Goal: Information Seeking & Learning: Learn about a topic

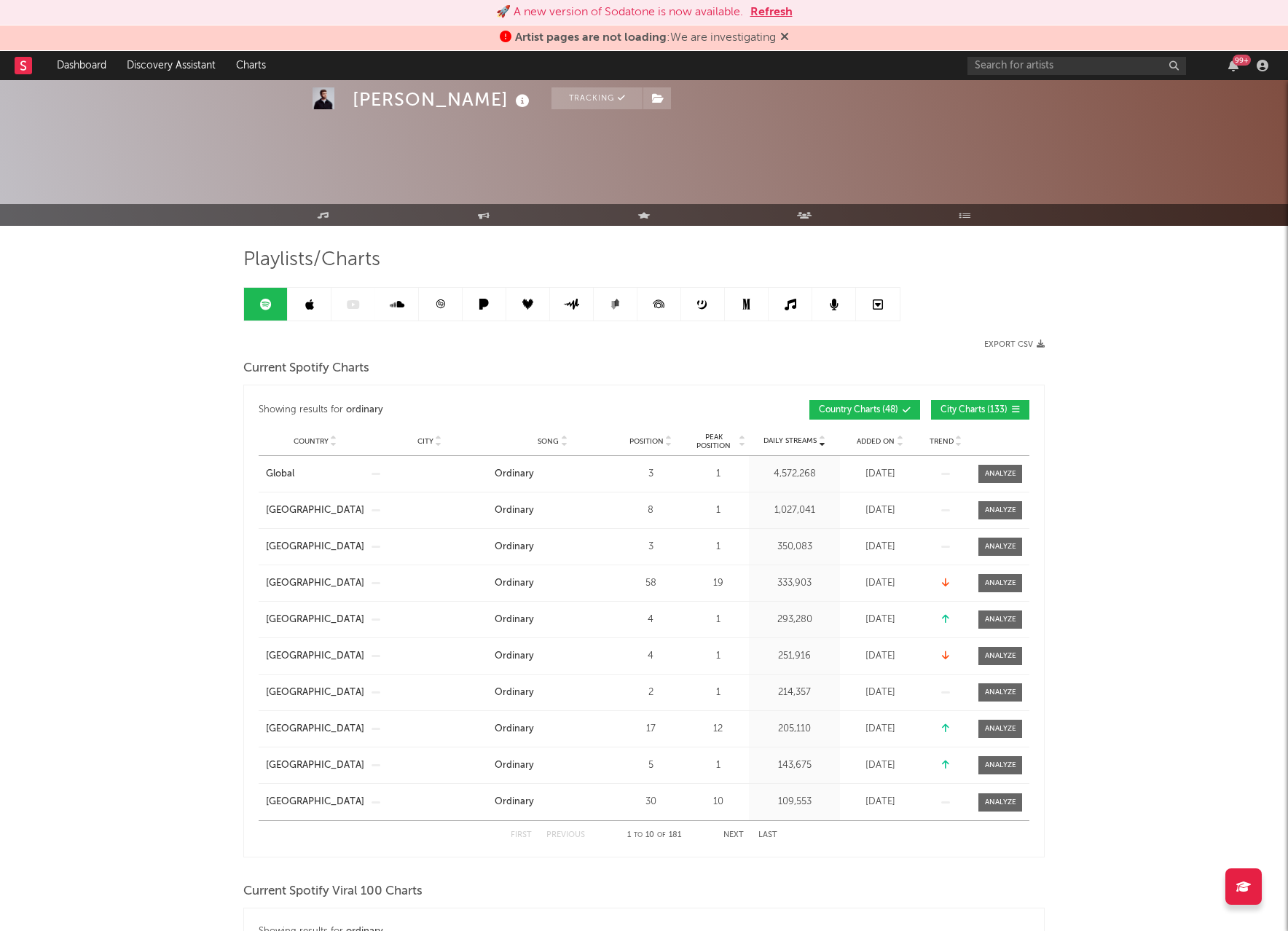
scroll to position [1136, 0]
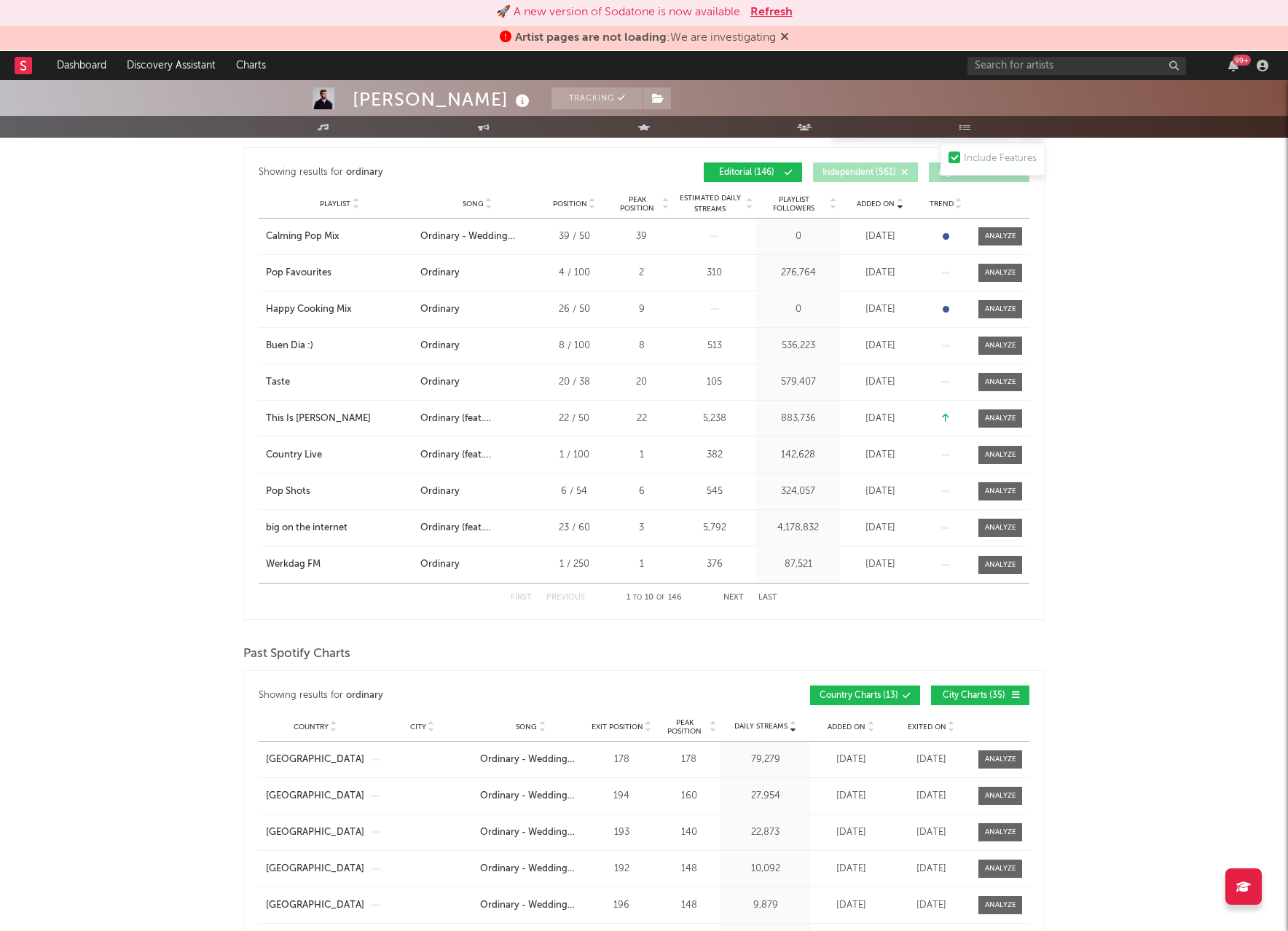
click at [765, 12] on button "Refresh" at bounding box center [772, 13] width 43 height 18
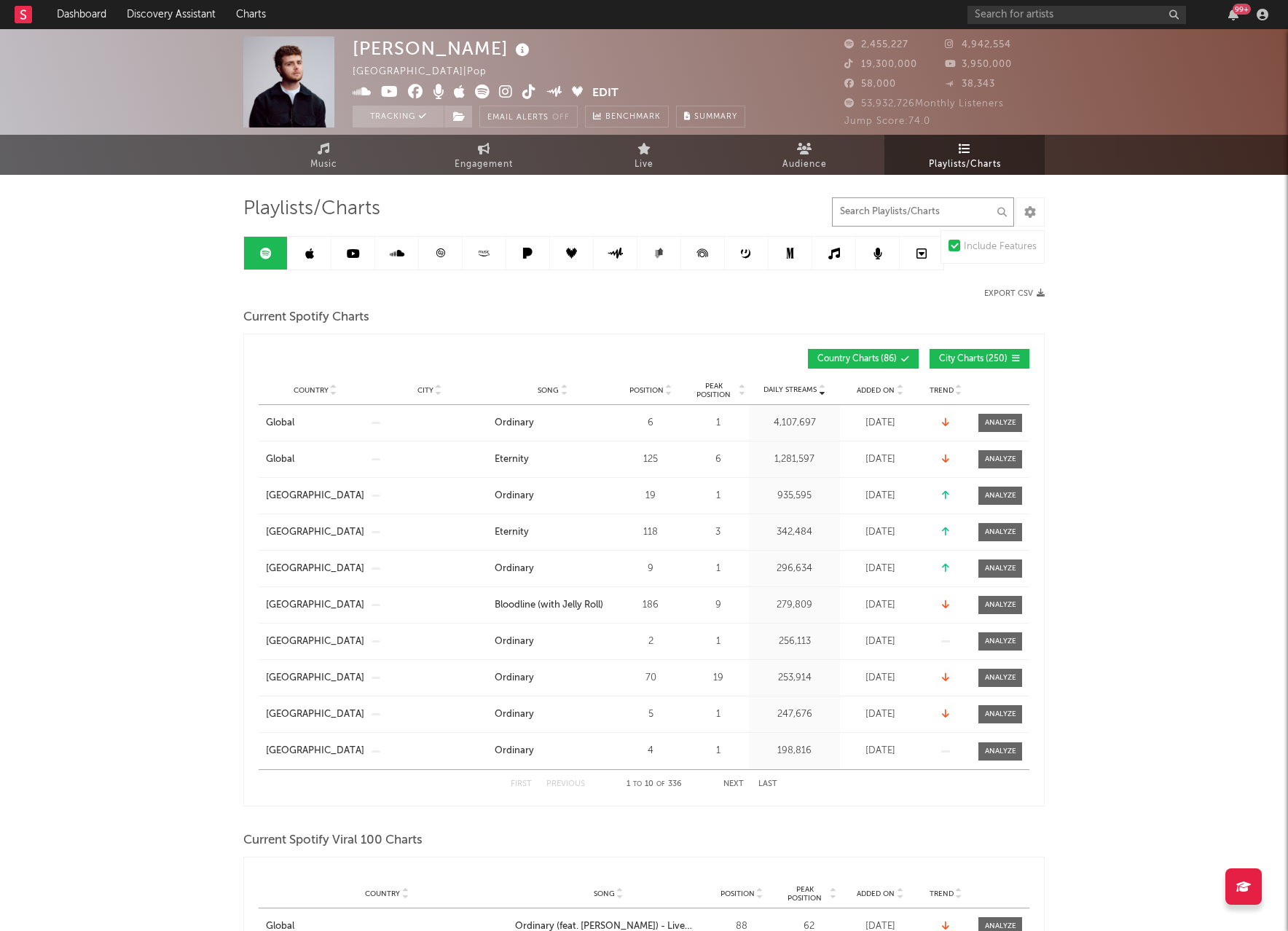
click at [912, 206] on input "text" at bounding box center [923, 212] width 182 height 29
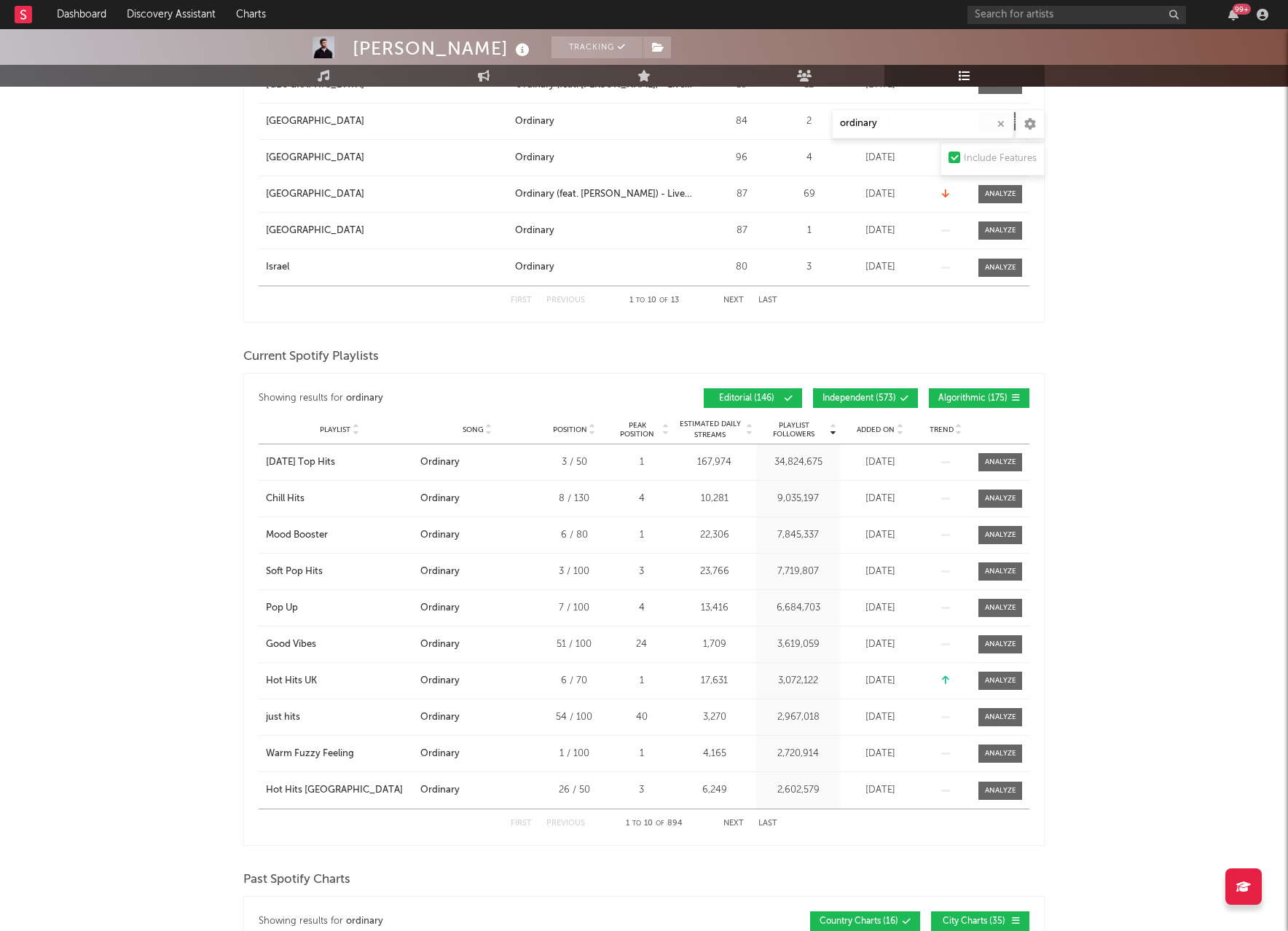
scroll to position [1088, 0]
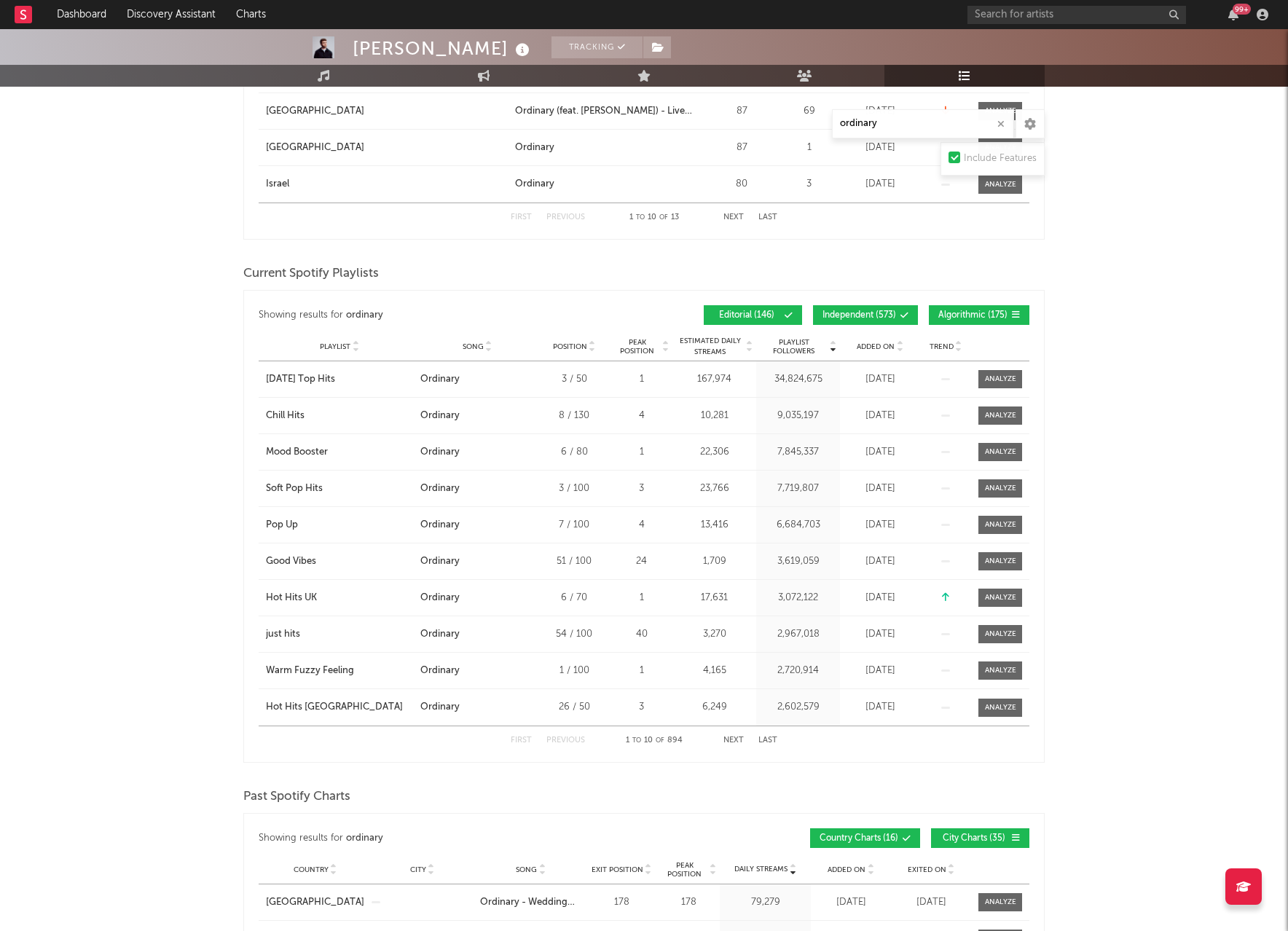
click at [886, 314] on span "Independent ( 573 )" at bounding box center [860, 316] width 73 height 9
click at [951, 314] on span "Algorithmic ( 175 )" at bounding box center [973, 316] width 69 height 9
click at [856, 347] on div "Added On" at bounding box center [880, 346] width 73 height 11
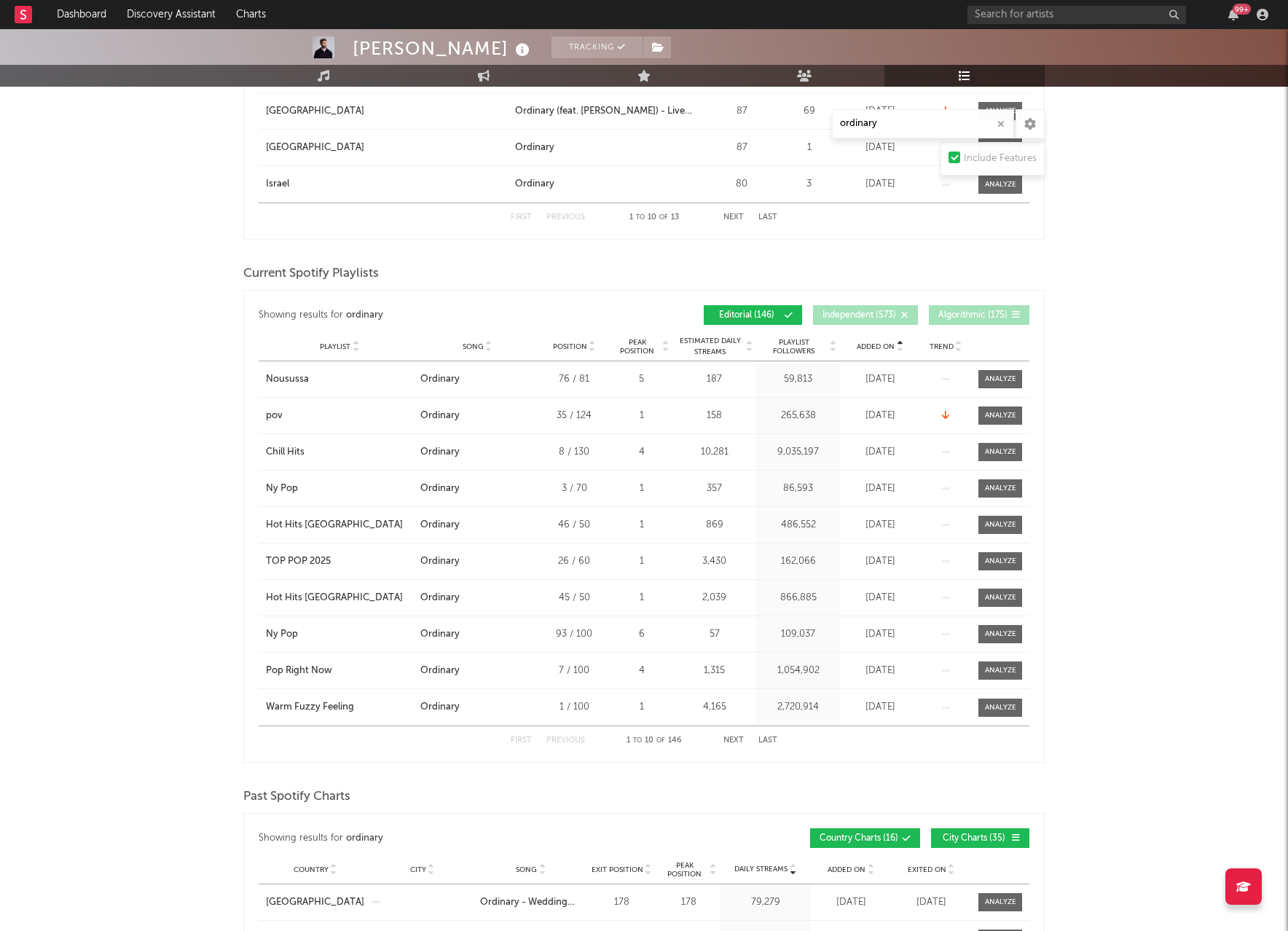
click at [856, 347] on div "Added On" at bounding box center [880, 346] width 73 height 11
click at [858, 132] on input "ordinary" at bounding box center [923, 123] width 182 height 29
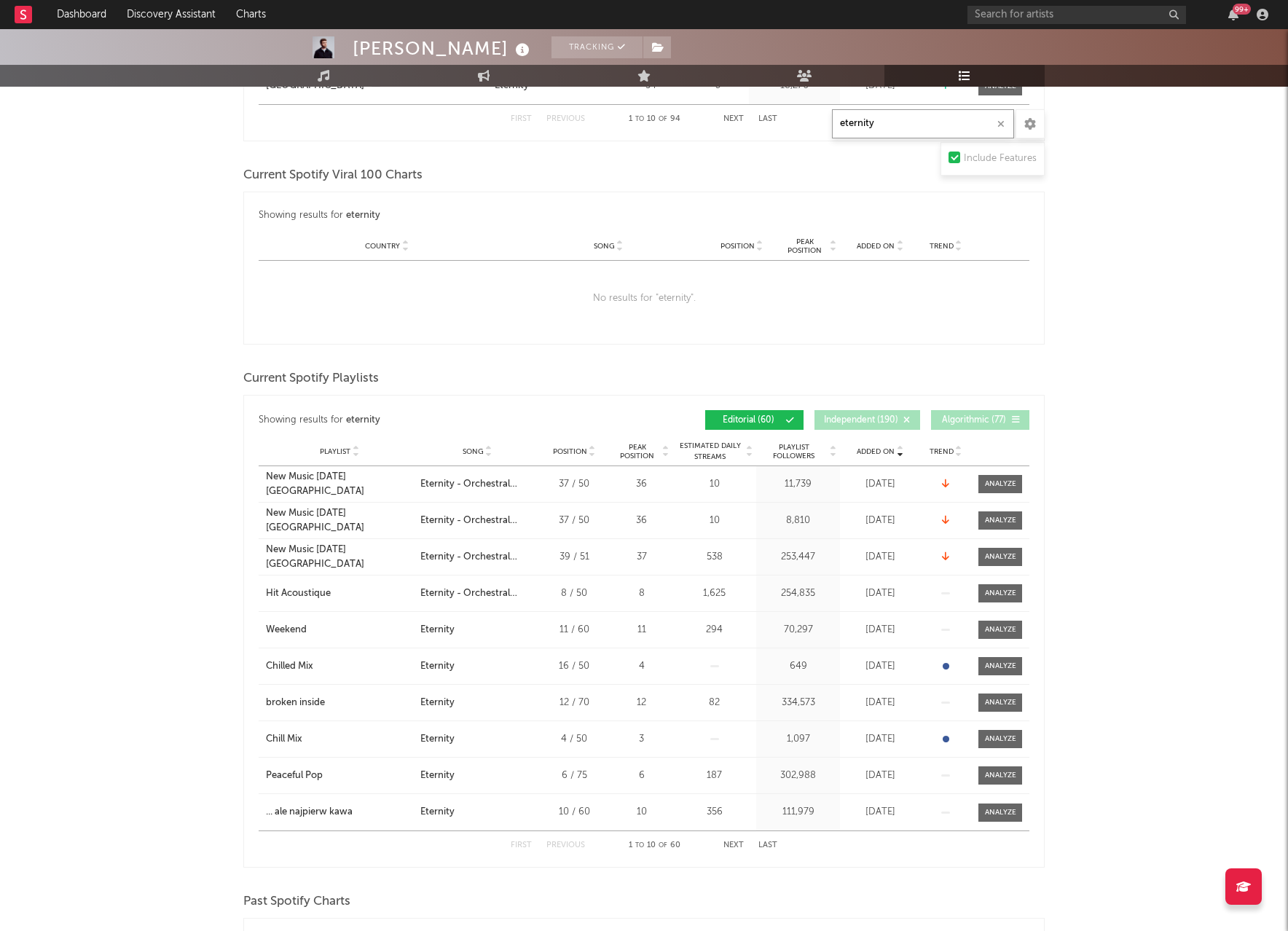
scroll to position [685, 0]
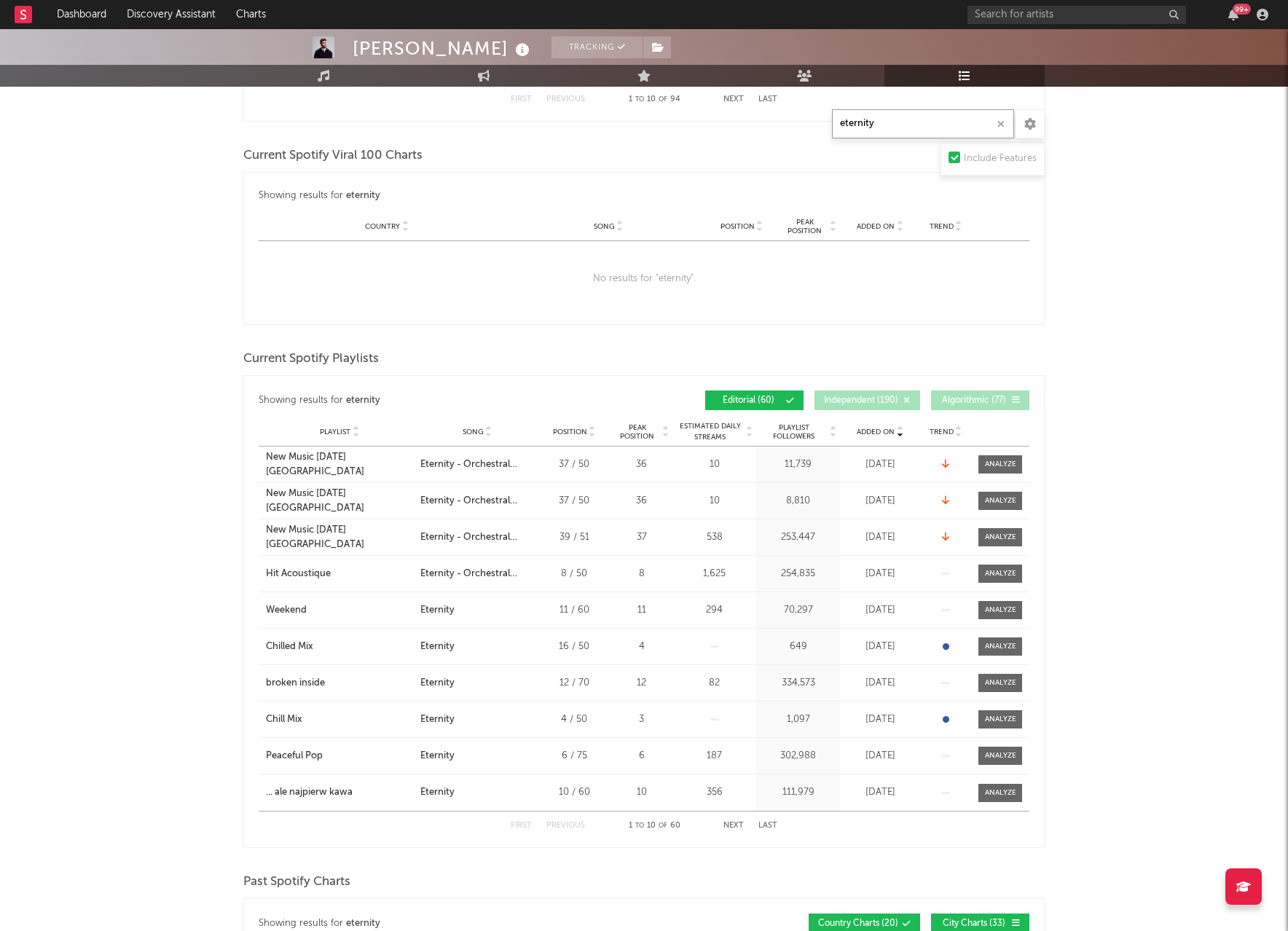
type input "eternity"
